Goal: Transaction & Acquisition: Subscribe to service/newsletter

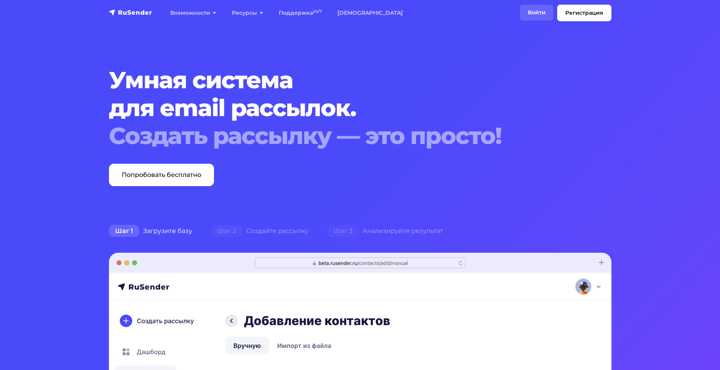
click at [553, 12] on link "Войти" at bounding box center [536, 13] width 33 height 16
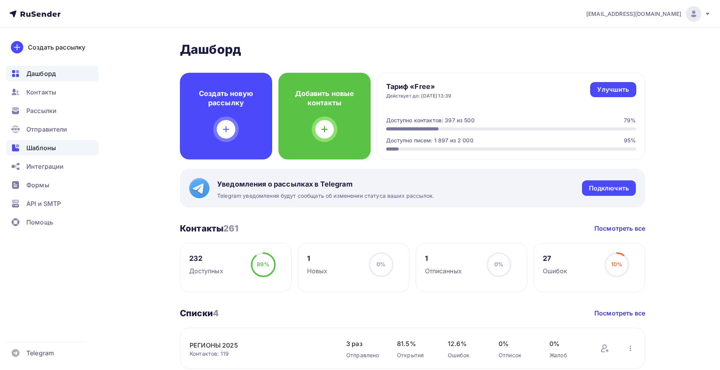
click at [40, 148] on span "Шаблоны" at bounding box center [40, 147] width 29 height 9
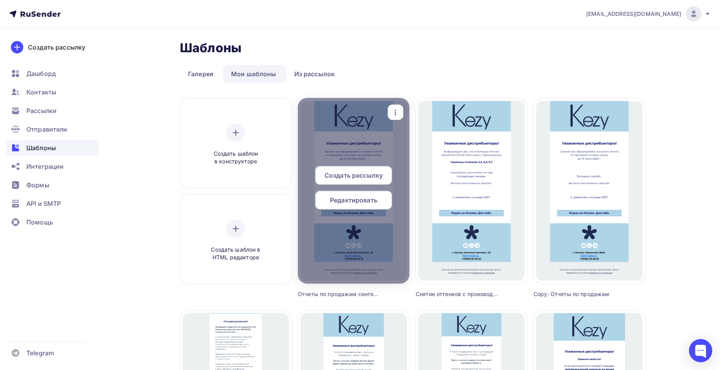
click at [345, 177] on span "Создать рассылку" at bounding box center [353, 175] width 58 height 9
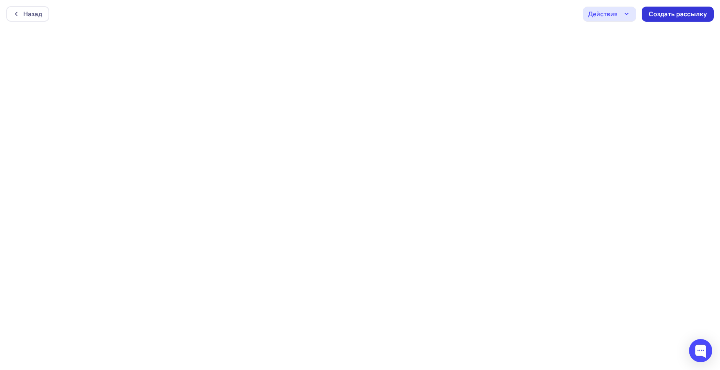
click at [663, 18] on div "Создать рассылку" at bounding box center [677, 14] width 58 height 9
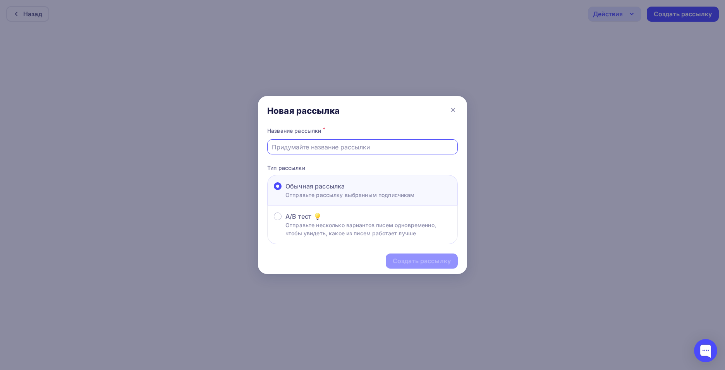
click at [304, 149] on input "text" at bounding box center [363, 147] width 182 height 9
type input "Отчеты по проведенным мероприятиям за [DATE]"
click at [407, 260] on div "Создать рассылку" at bounding box center [422, 261] width 58 height 9
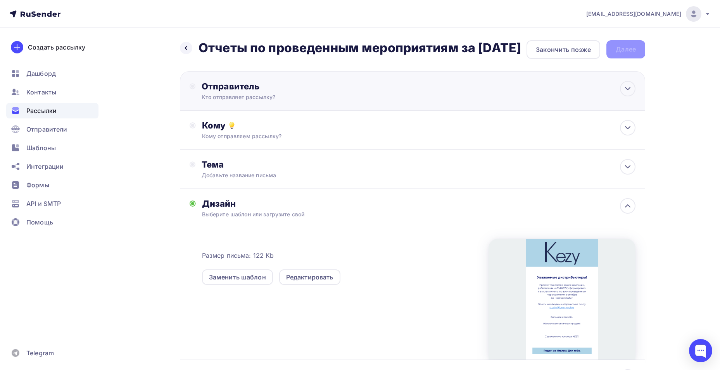
click at [268, 92] on div "Отправитель" at bounding box center [286, 86] width 168 height 11
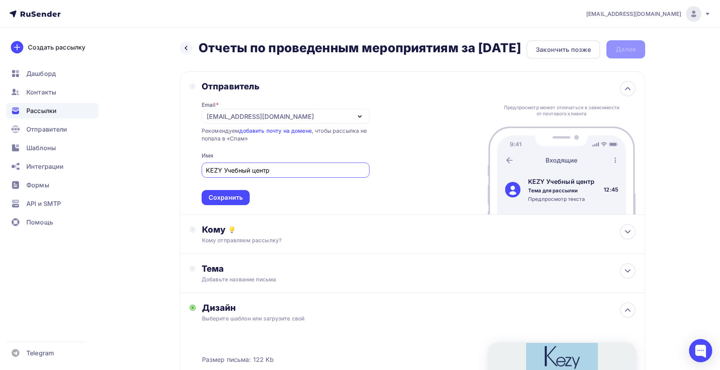
type input "KEZY Учебный центр"
click at [221, 202] on div "Сохранить" at bounding box center [225, 197] width 34 height 9
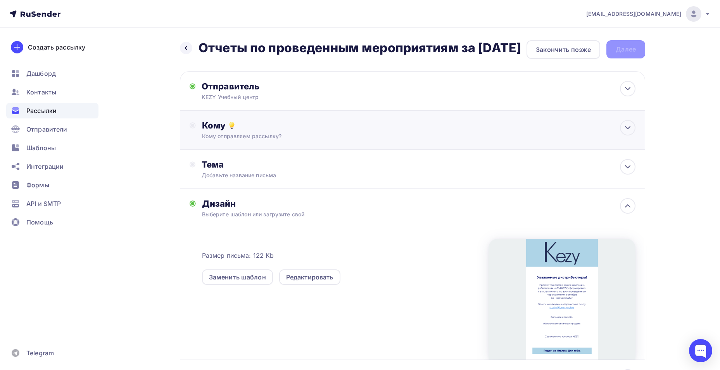
click at [229, 140] on div "Кому отправляем рассылку?" at bounding box center [397, 137] width 390 height 8
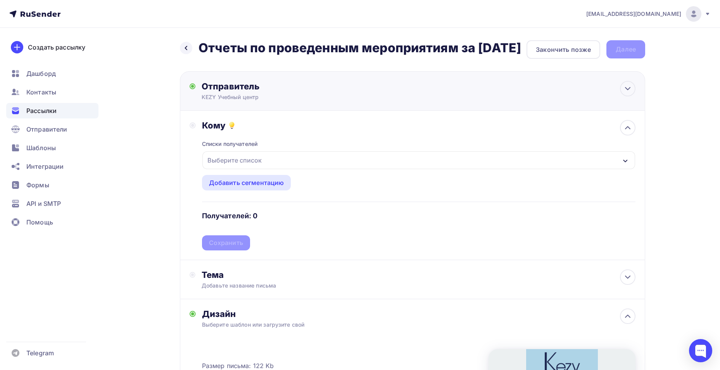
click at [227, 92] on div "Отправитель" at bounding box center [286, 86] width 168 height 11
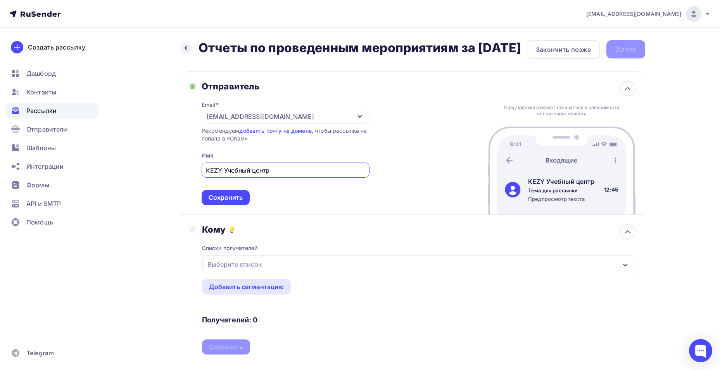
click at [294, 124] on div "[EMAIL_ADDRESS][DOMAIN_NAME]" at bounding box center [286, 116] width 168 height 15
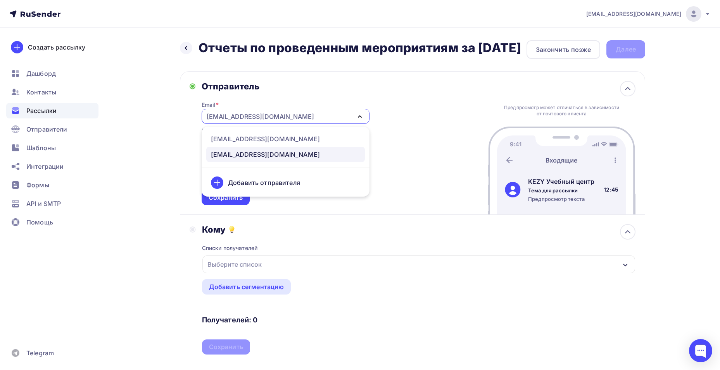
click at [261, 190] on div "Добавить отправителя" at bounding box center [285, 183] width 159 height 19
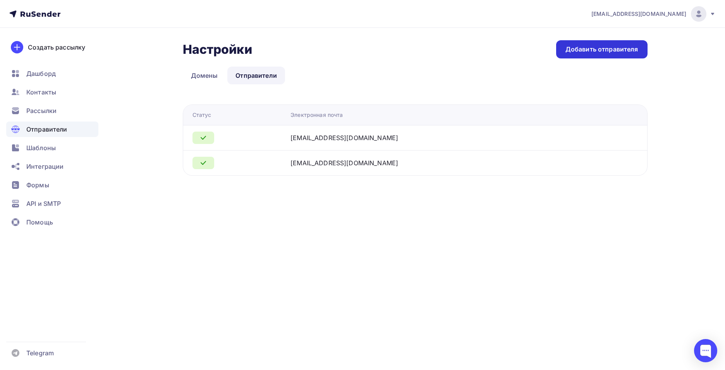
click at [589, 45] on div "Добавить отправителя" at bounding box center [602, 49] width 73 height 9
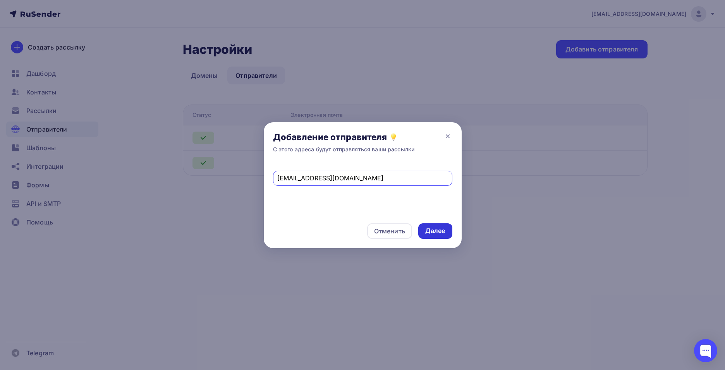
type input "[EMAIL_ADDRESS][DOMAIN_NAME]"
click at [429, 231] on div "Далее" at bounding box center [436, 231] width 20 height 9
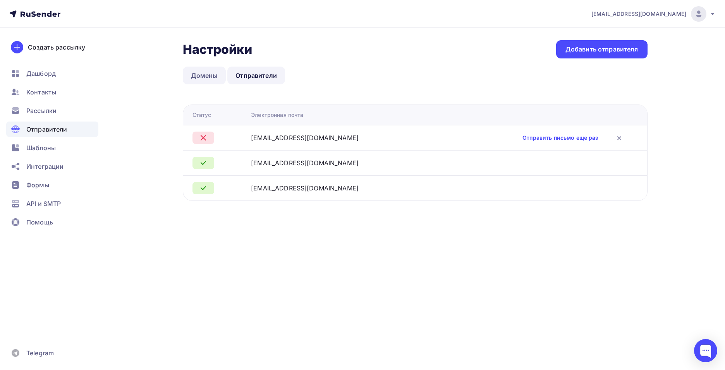
click at [205, 76] on link "Домены" at bounding box center [204, 76] width 43 height 18
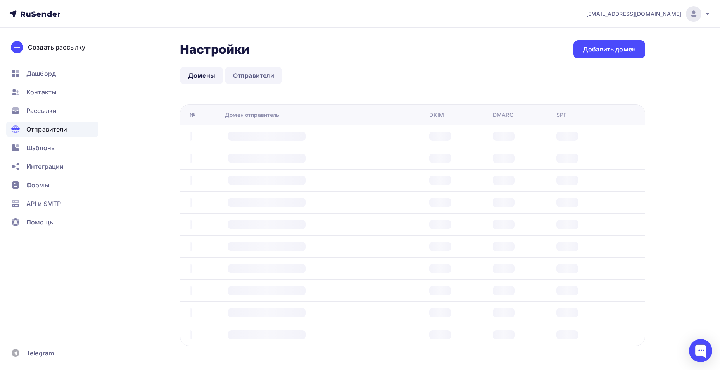
click at [260, 79] on link "Отправители" at bounding box center [254, 76] width 58 height 18
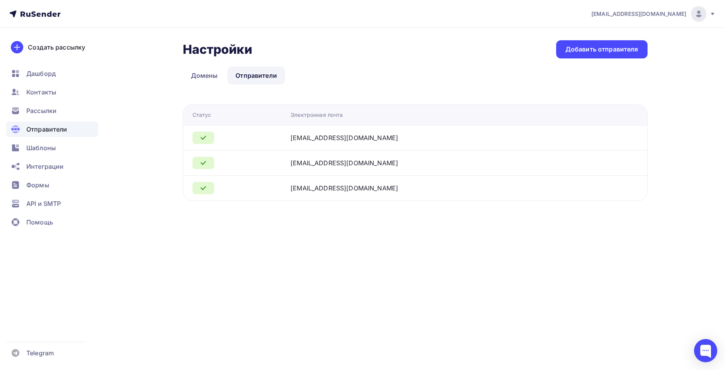
click at [339, 139] on div "[EMAIL_ADDRESS][DOMAIN_NAME]" at bounding box center [345, 137] width 108 height 9
click at [39, 127] on span "Отправители" at bounding box center [46, 129] width 41 height 9
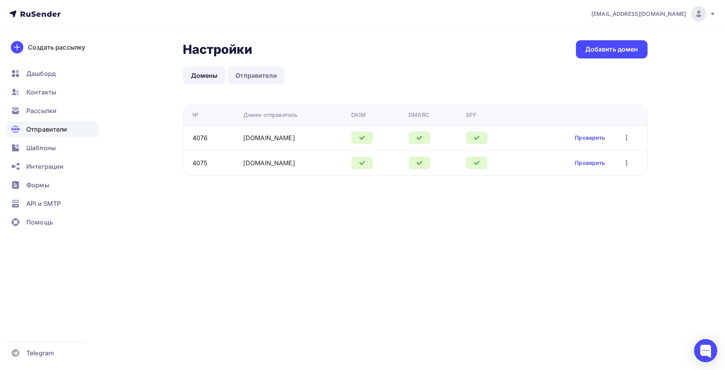
click at [255, 74] on link "Отправители" at bounding box center [256, 76] width 58 height 18
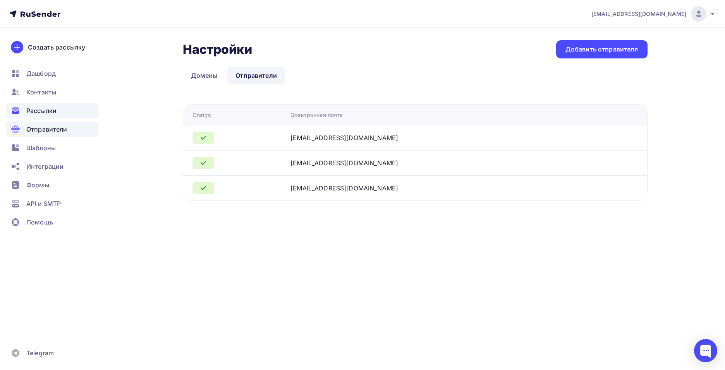
click at [42, 116] on div "Рассылки" at bounding box center [52, 111] width 92 height 16
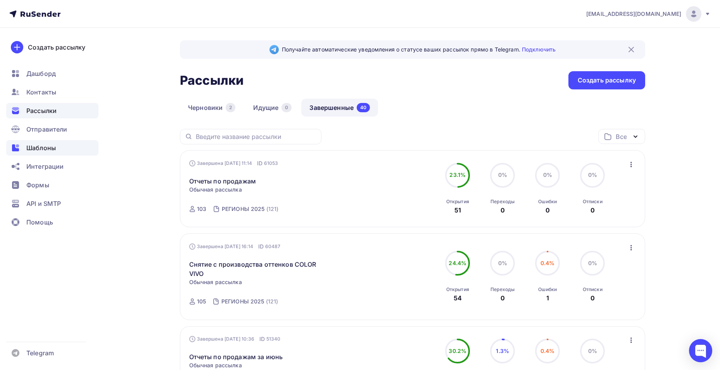
click at [41, 145] on span "Шаблоны" at bounding box center [40, 147] width 29 height 9
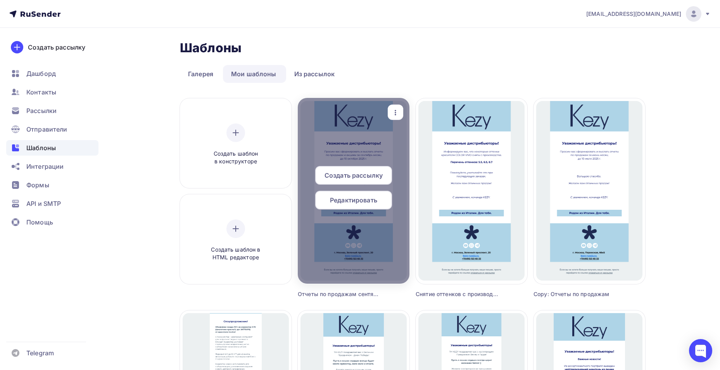
click at [355, 202] on span "Редактировать" at bounding box center [353, 200] width 47 height 9
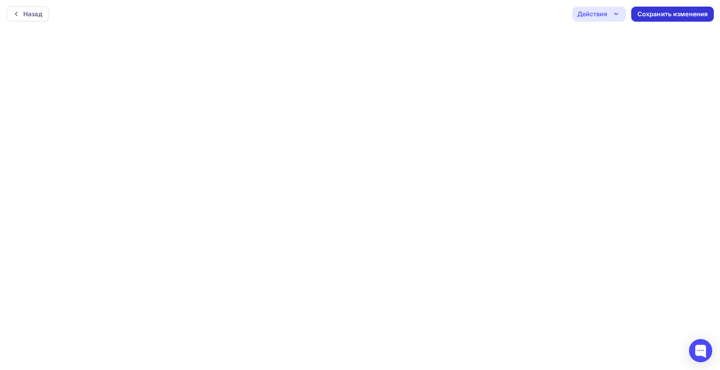
click at [656, 15] on div "Сохранить изменения" at bounding box center [672, 14] width 71 height 9
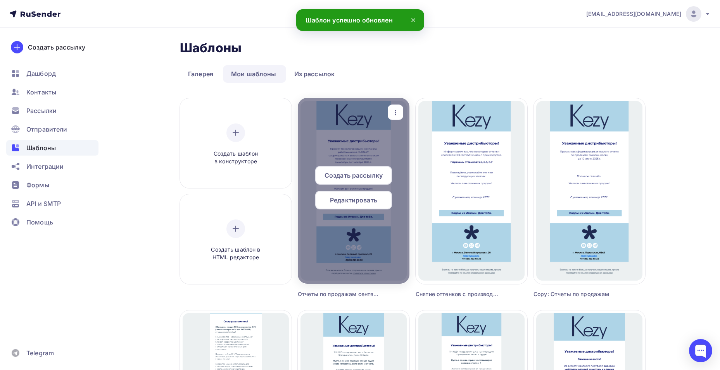
click at [360, 174] on span "Создать рассылку" at bounding box center [353, 175] width 58 height 9
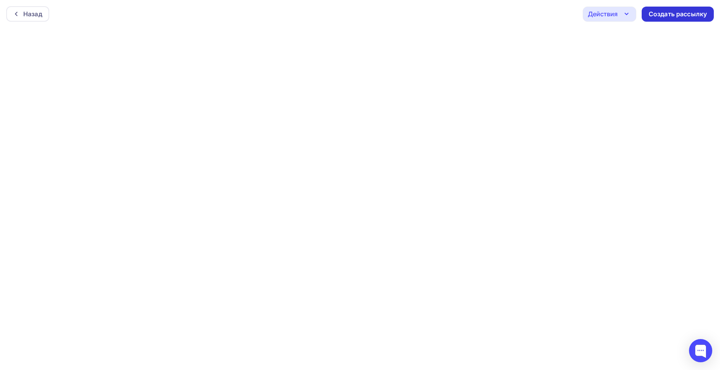
click at [663, 13] on div "Создать рассылку" at bounding box center [677, 14] width 58 height 9
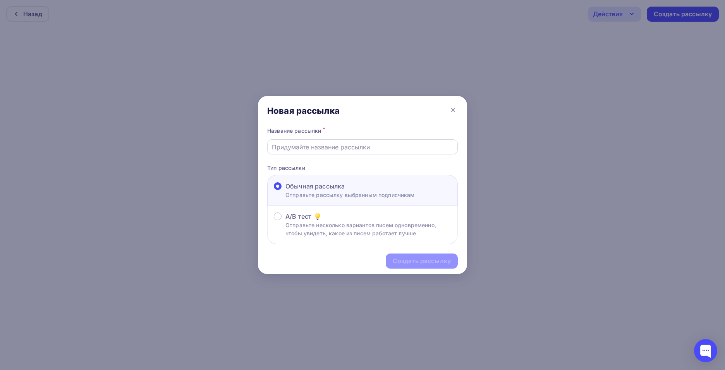
click at [309, 148] on input "text" at bounding box center [363, 147] width 182 height 9
type input "Отчеты о мероприятиях"
click at [400, 266] on div "Создать рассылку" at bounding box center [422, 261] width 72 height 15
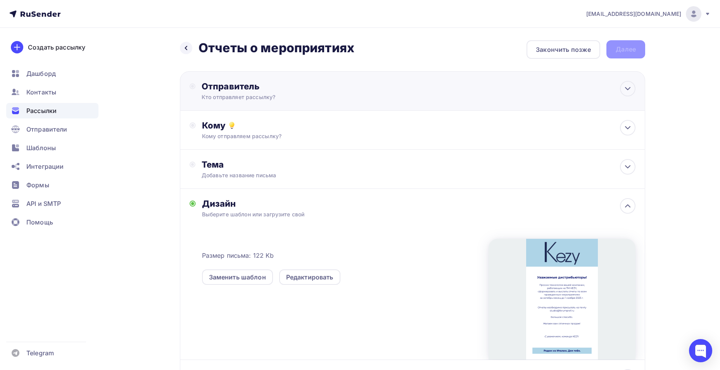
click at [235, 94] on div "Кто отправляет рассылку?" at bounding box center [277, 97] width 151 height 8
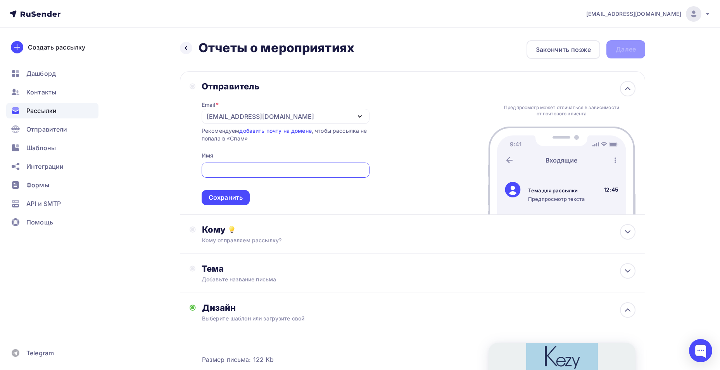
click at [339, 119] on div "[EMAIL_ADDRESS][DOMAIN_NAME]" at bounding box center [286, 116] width 168 height 15
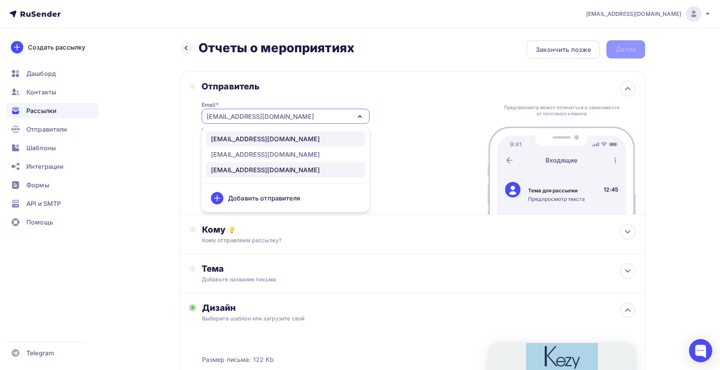
click at [235, 138] on div "[EMAIL_ADDRESS][DOMAIN_NAME]" at bounding box center [265, 138] width 109 height 9
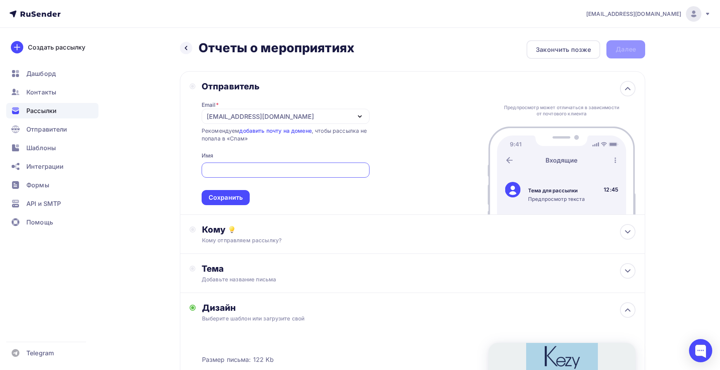
click at [214, 173] on input "text" at bounding box center [285, 170] width 159 height 9
type input "KEZY Учебный центр"
click at [214, 206] on div "Отправитель Email * [EMAIL_ADDRESS][DOMAIN_NAME] [EMAIL_ADDRESS][DOMAIN_NAME] […" at bounding box center [412, 143] width 465 height 144
click at [219, 202] on div "Сохранить" at bounding box center [226, 197] width 48 height 15
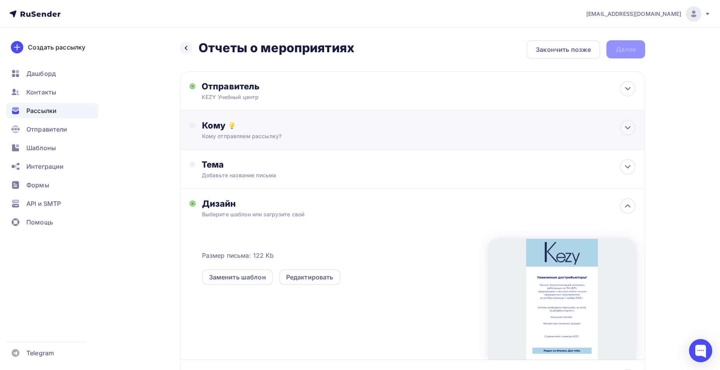
click at [234, 143] on div "Кому Кому отправляем рассылку? Списки получателей Выберите список Все списки id…" at bounding box center [412, 130] width 465 height 39
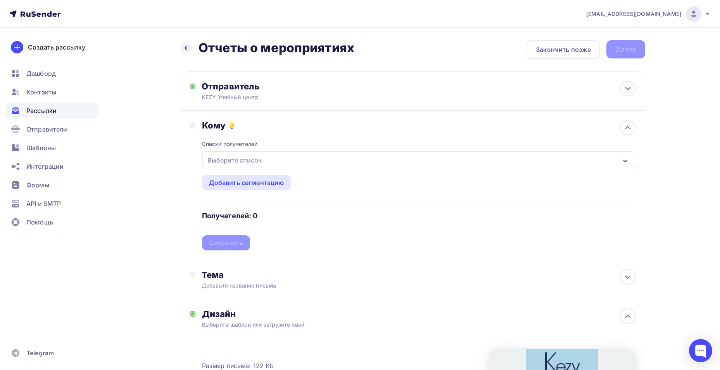
click at [222, 162] on div "Выберите список" at bounding box center [234, 160] width 60 height 14
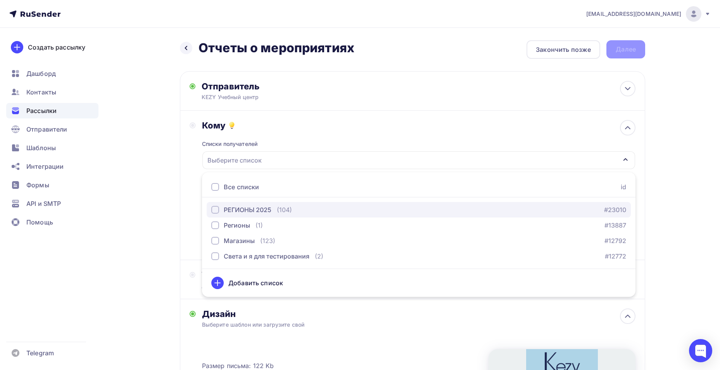
click at [213, 212] on div "button" at bounding box center [215, 210] width 8 height 8
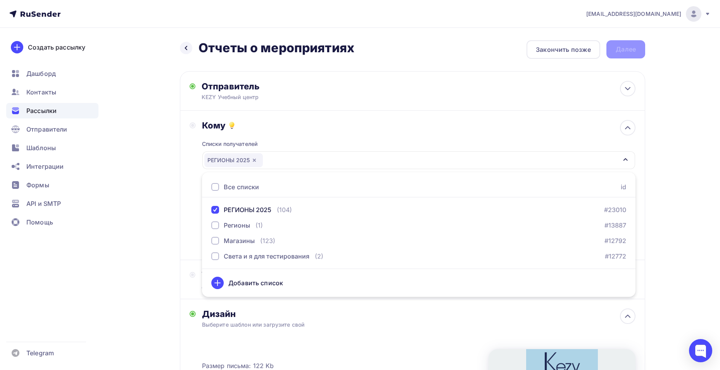
click at [164, 242] on div "Назад Отчеты о мероприятиях Отчеты о мероприятиях Закончить позже Далее Отправи…" at bounding box center [359, 294] width 635 height 532
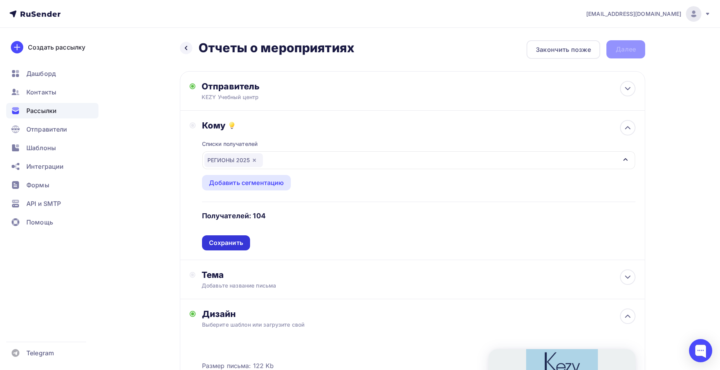
click at [231, 245] on div "Сохранить" at bounding box center [226, 243] width 34 height 9
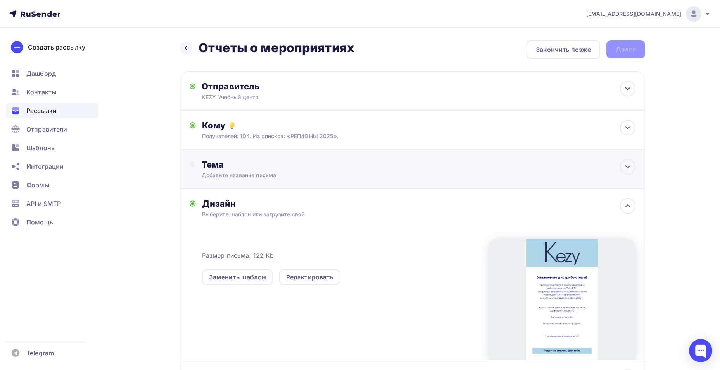
click at [225, 176] on div "Добавьте название письма" at bounding box center [271, 176] width 138 height 8
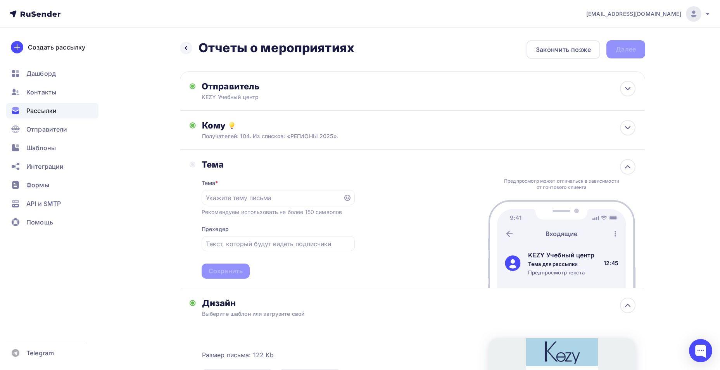
drag, startPoint x: 199, startPoint y: 45, endPoint x: 367, endPoint y: 47, distance: 168.6
click at [367, 47] on div "Назад Отчеты о мероприятиях Отчеты о мероприятиях Закончить позже Далее" at bounding box center [412, 49] width 465 height 19
copy h2 "Отчеты о мероприятиях"
click at [234, 199] on input "text" at bounding box center [272, 197] width 133 height 9
paste input "Отчеты о мероприятиях"
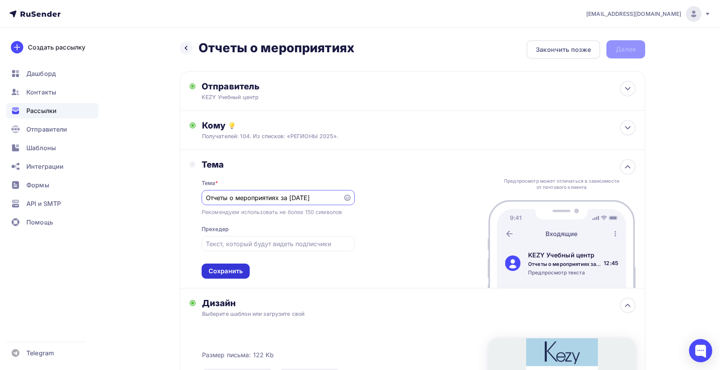
type input "Отчеты о мероприятиях за [DATE]"
click at [236, 270] on div "Сохранить" at bounding box center [225, 271] width 34 height 9
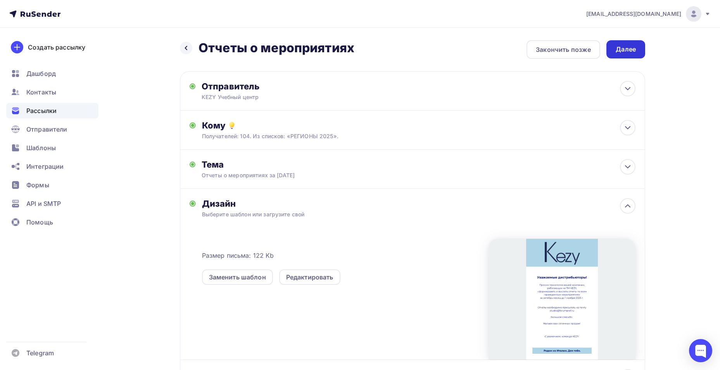
click at [626, 48] on div "Далее" at bounding box center [625, 49] width 20 height 9
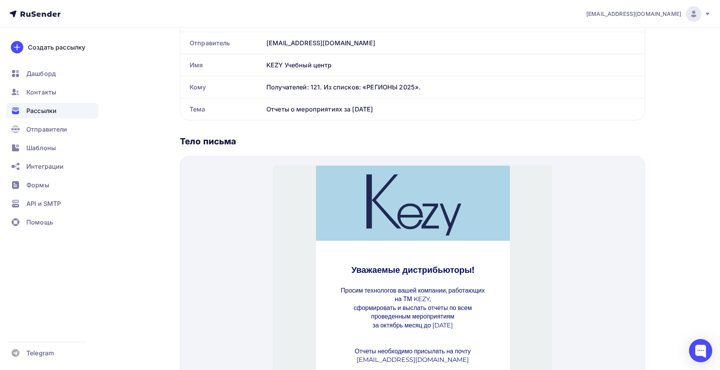
drag, startPoint x: 549, startPoint y: 229, endPoint x: 992, endPoint y: 292, distance: 447.4
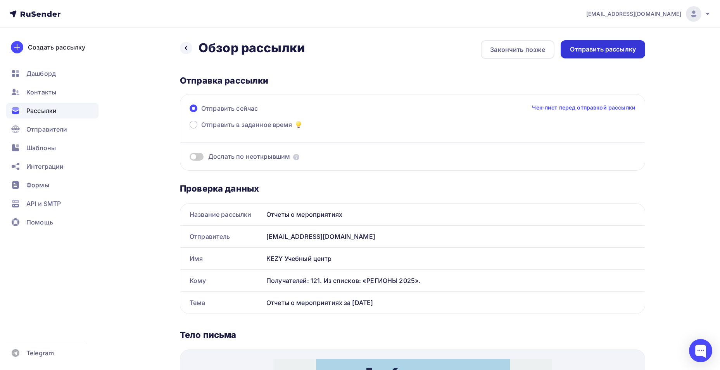
click at [598, 42] on div "Отправить рассылку" at bounding box center [602, 49] width 84 height 18
